Goal: Communication & Community: Share content

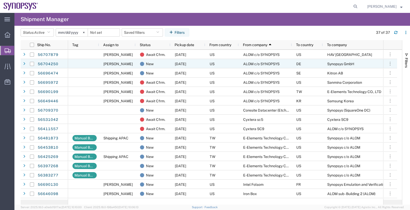
click at [115, 65] on span "[PERSON_NAME]" at bounding box center [118, 64] width 29 height 4
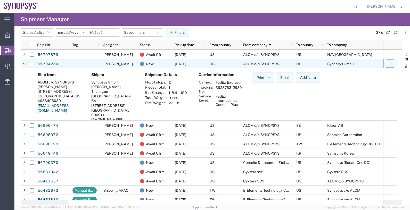
click at [391, 63] on icon "button" at bounding box center [390, 63] width 5 height 5
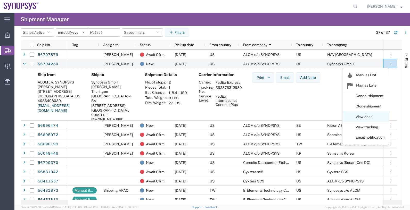
click at [374, 119] on link "View docs" at bounding box center [366, 117] width 46 height 9
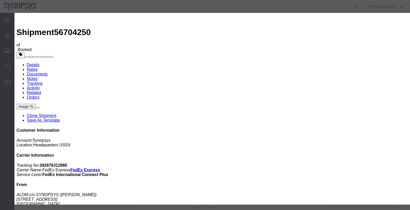
paste input "[EMAIL_ADDRESS][DOMAIN_NAME]"
type input "[EMAIL_ADDRESS][DOMAIN_NAME]"
checkbox input "true"
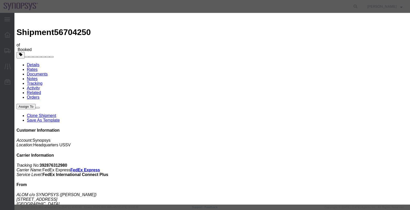
checkbox input "true"
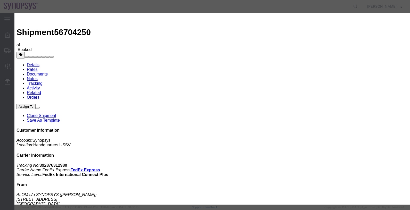
checkbox input "true"
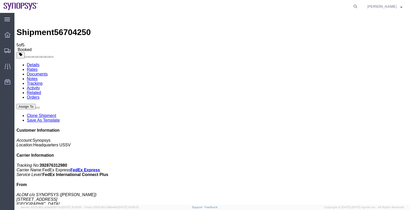
click at [31, 63] on link "Details" at bounding box center [33, 65] width 13 height 4
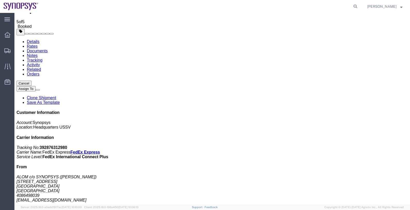
scroll to position [32, 0]
